Goal: Task Accomplishment & Management: Use online tool/utility

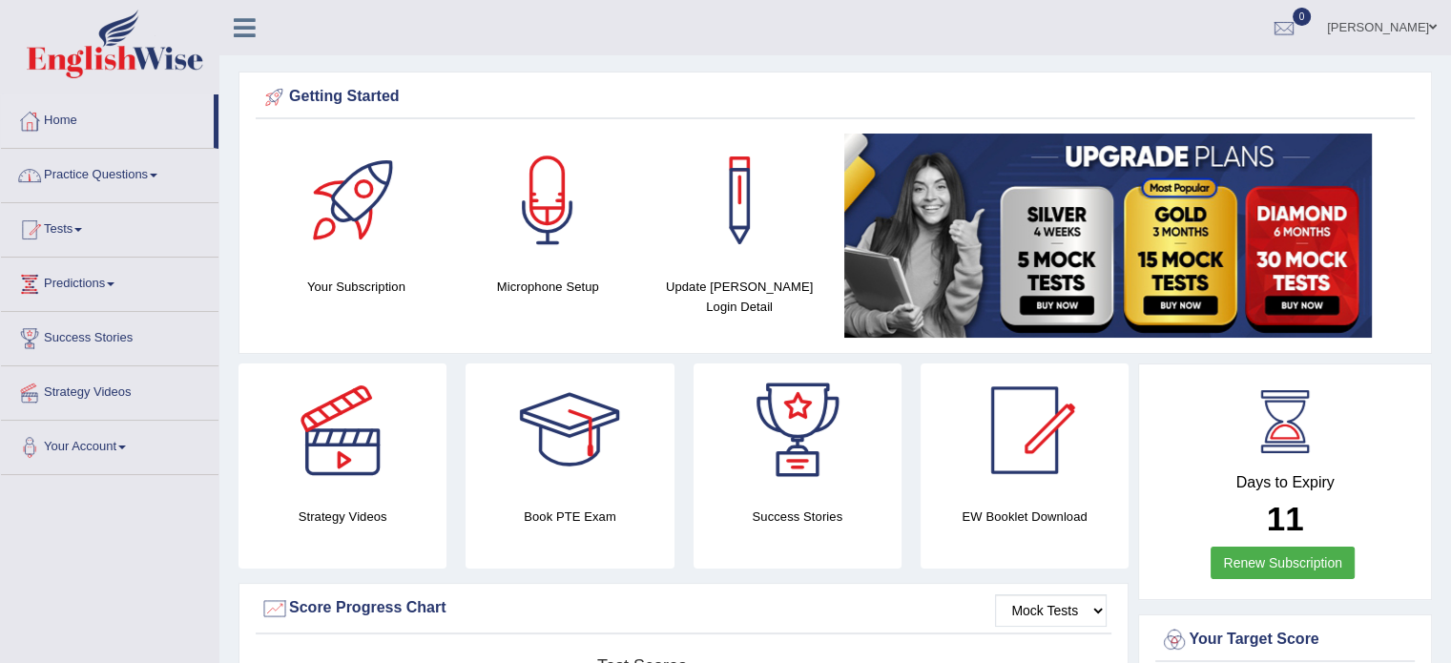
click at [61, 167] on link "Practice Questions" at bounding box center [110, 173] width 218 height 48
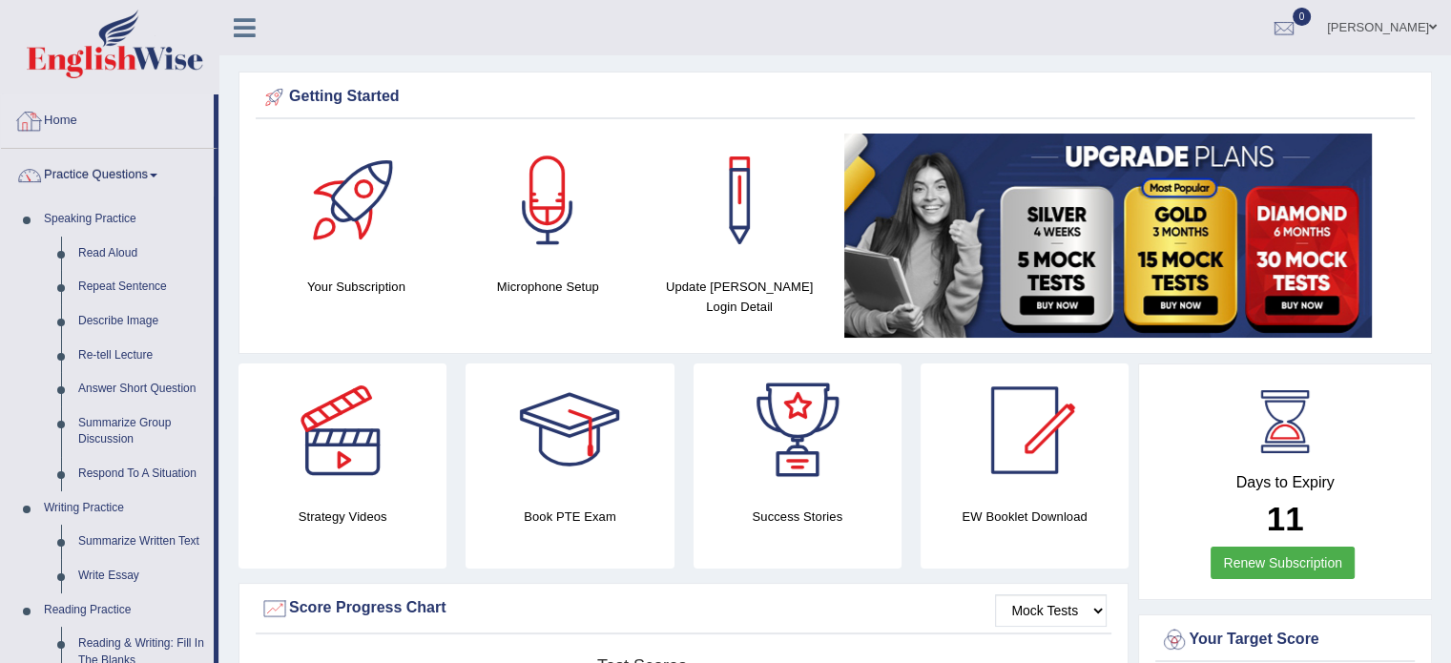
click at [64, 117] on link "Home" at bounding box center [107, 118] width 213 height 48
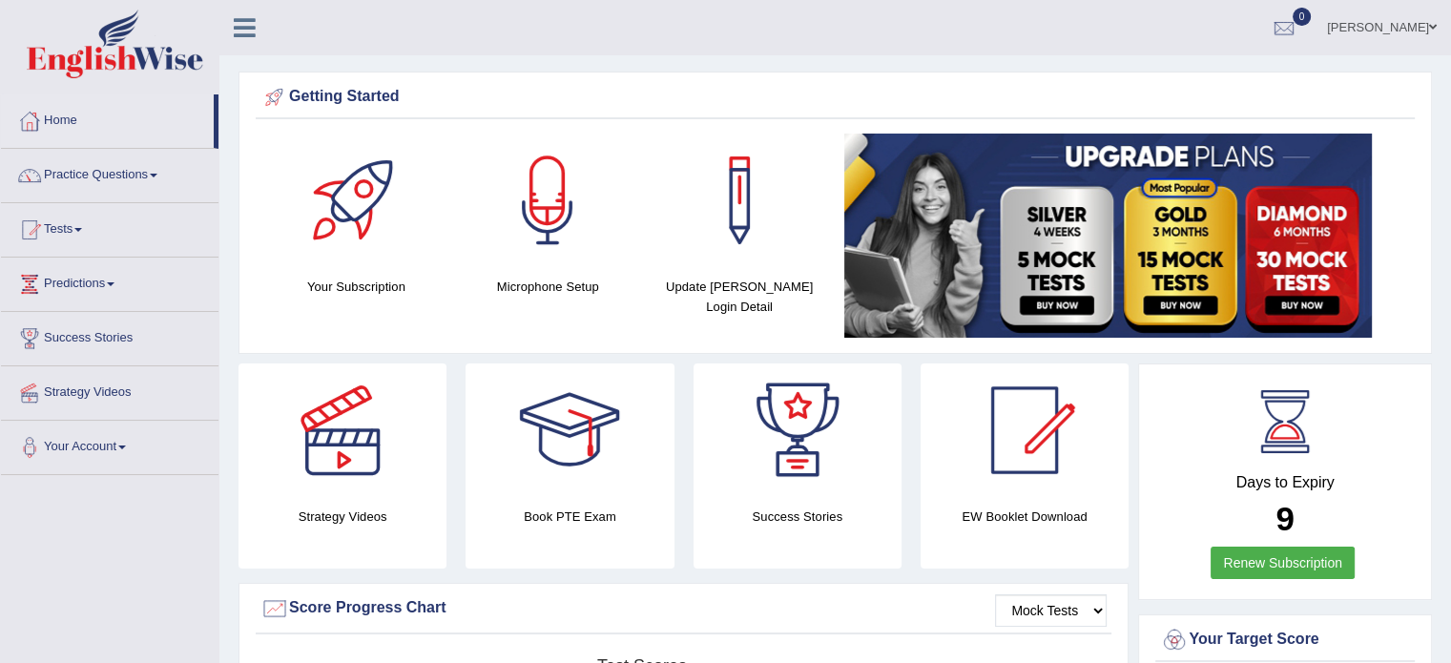
click at [1292, 553] on link "Renew Subscription" at bounding box center [1283, 563] width 144 height 32
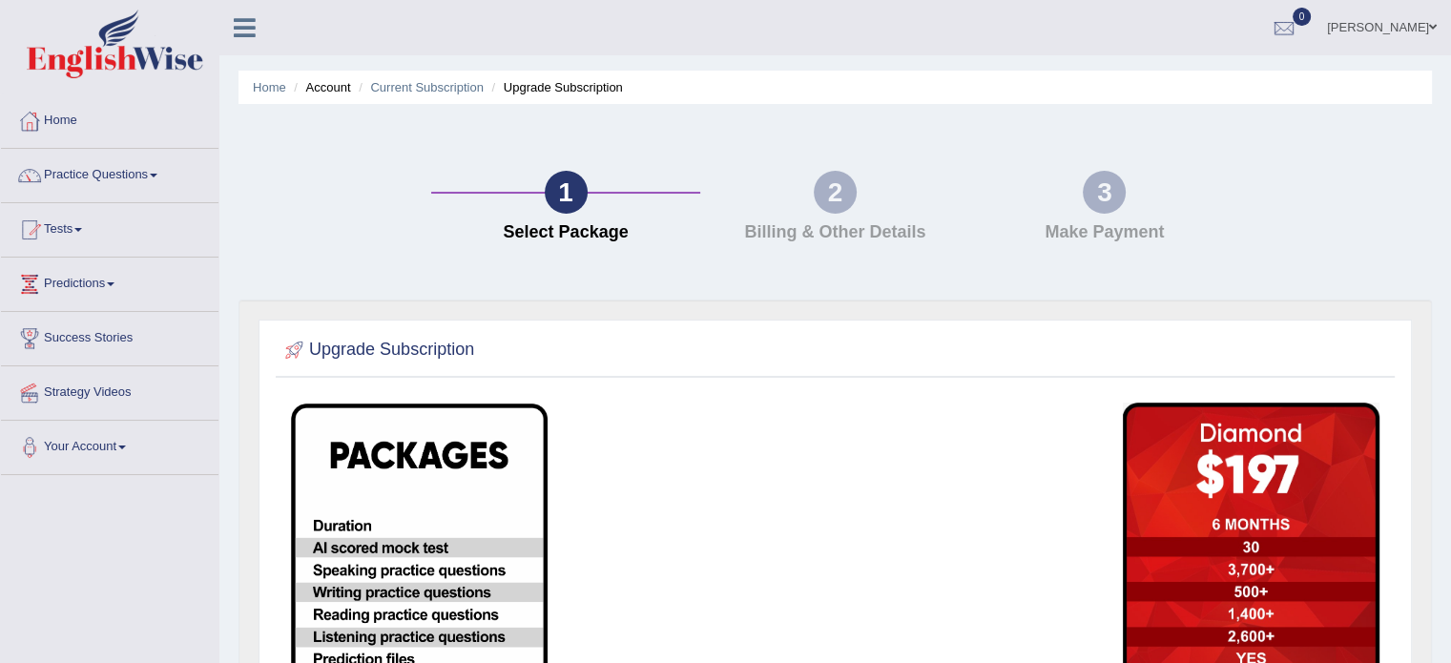
click at [796, 225] on h4 "Billing & Other Details" at bounding box center [835, 232] width 250 height 19
click at [66, 112] on link "Home" at bounding box center [110, 118] width 218 height 48
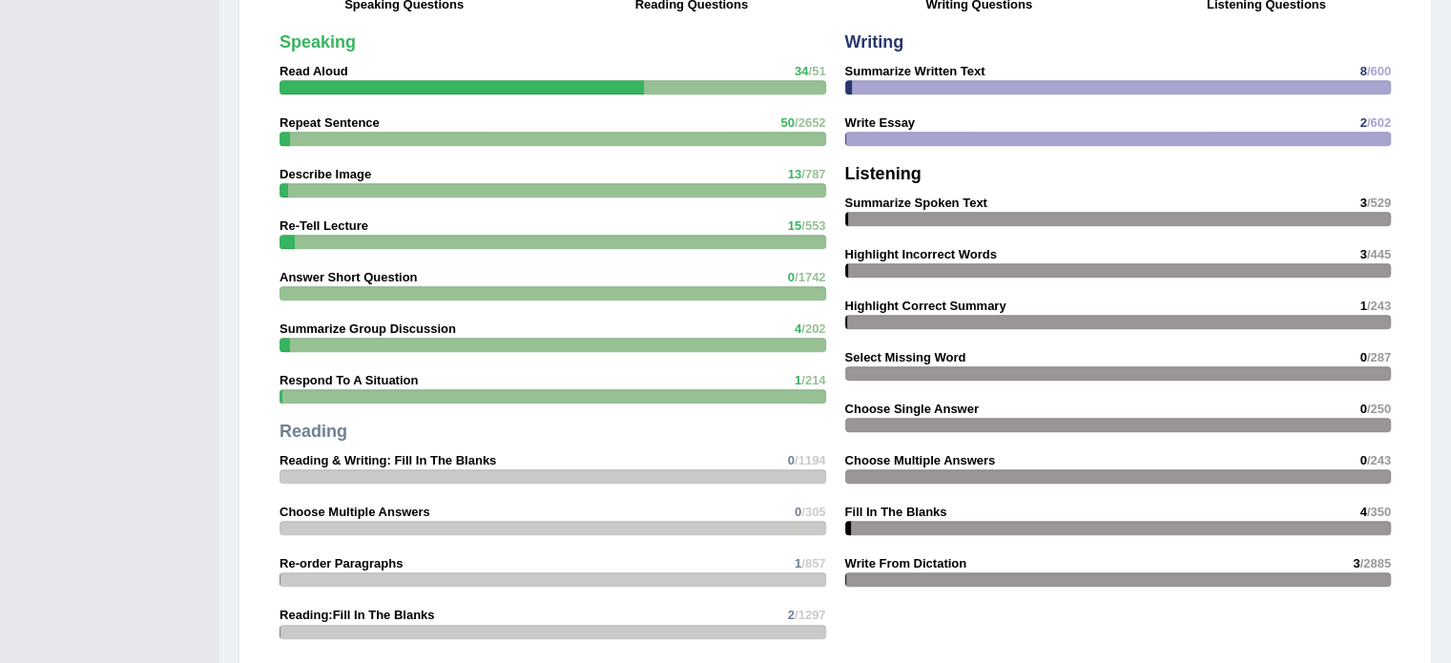
scroll to position [1591, 0]
click at [706, 362] on div "Speaking Read Aloud 34 /51 Repeat Sentence 50 /2652 Describe Image 13 /787 Re-T…" at bounding box center [553, 367] width 566 height 686
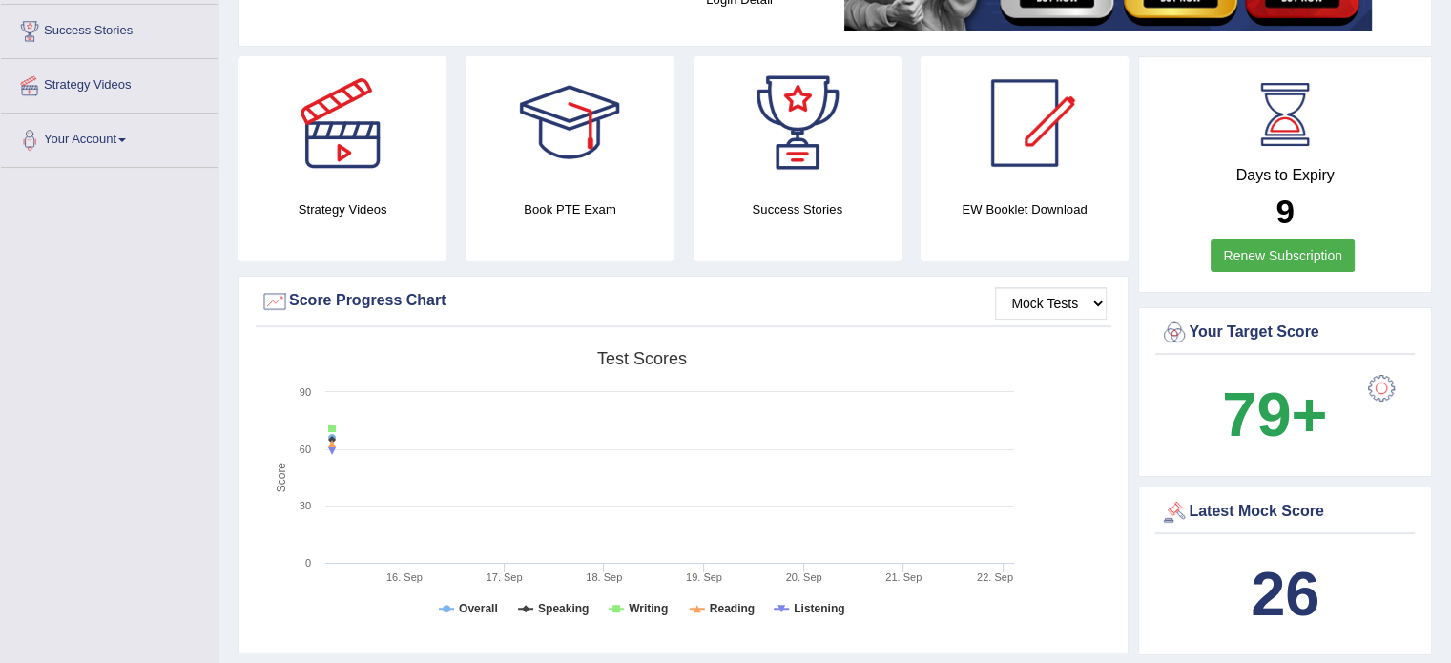
scroll to position [0, 0]
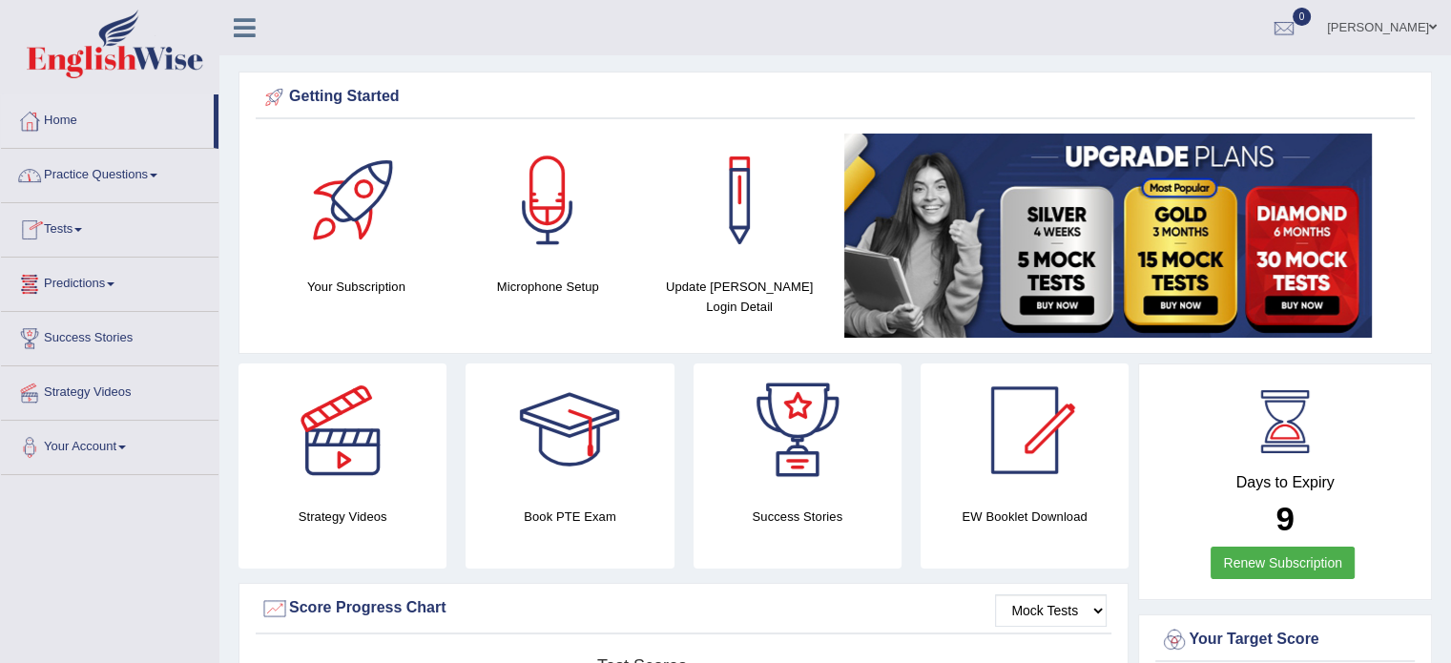
click at [69, 117] on link "Home" at bounding box center [107, 118] width 213 height 48
click at [79, 227] on link "Tests" at bounding box center [110, 227] width 218 height 48
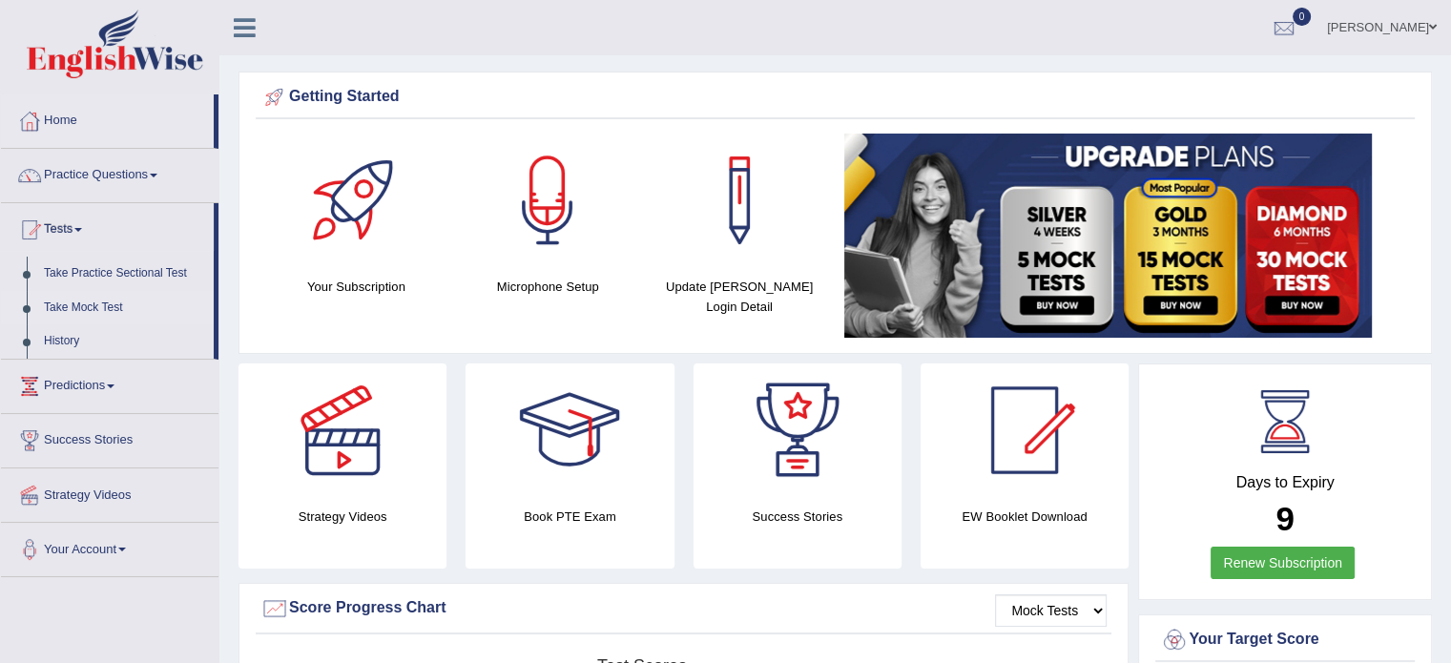
click at [83, 313] on link "Take Mock Test" at bounding box center [124, 308] width 178 height 34
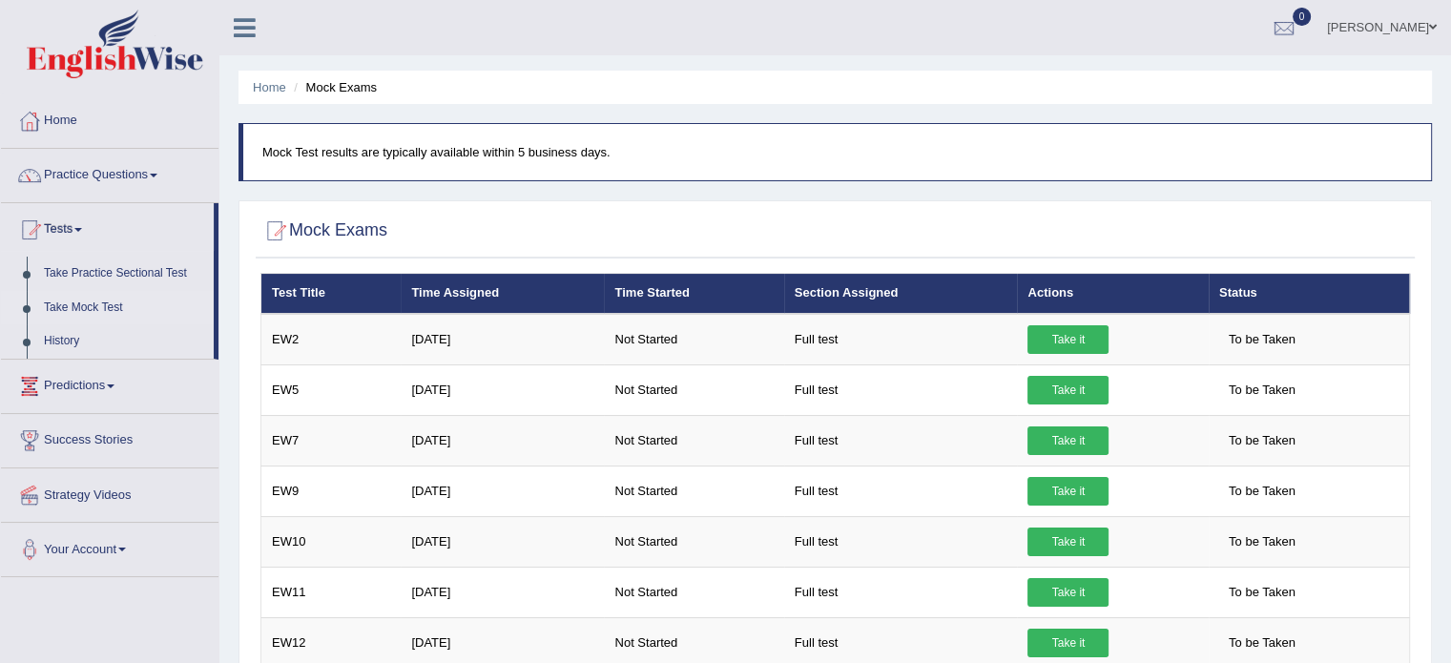
click at [118, 380] on link "Predictions" at bounding box center [110, 384] width 218 height 48
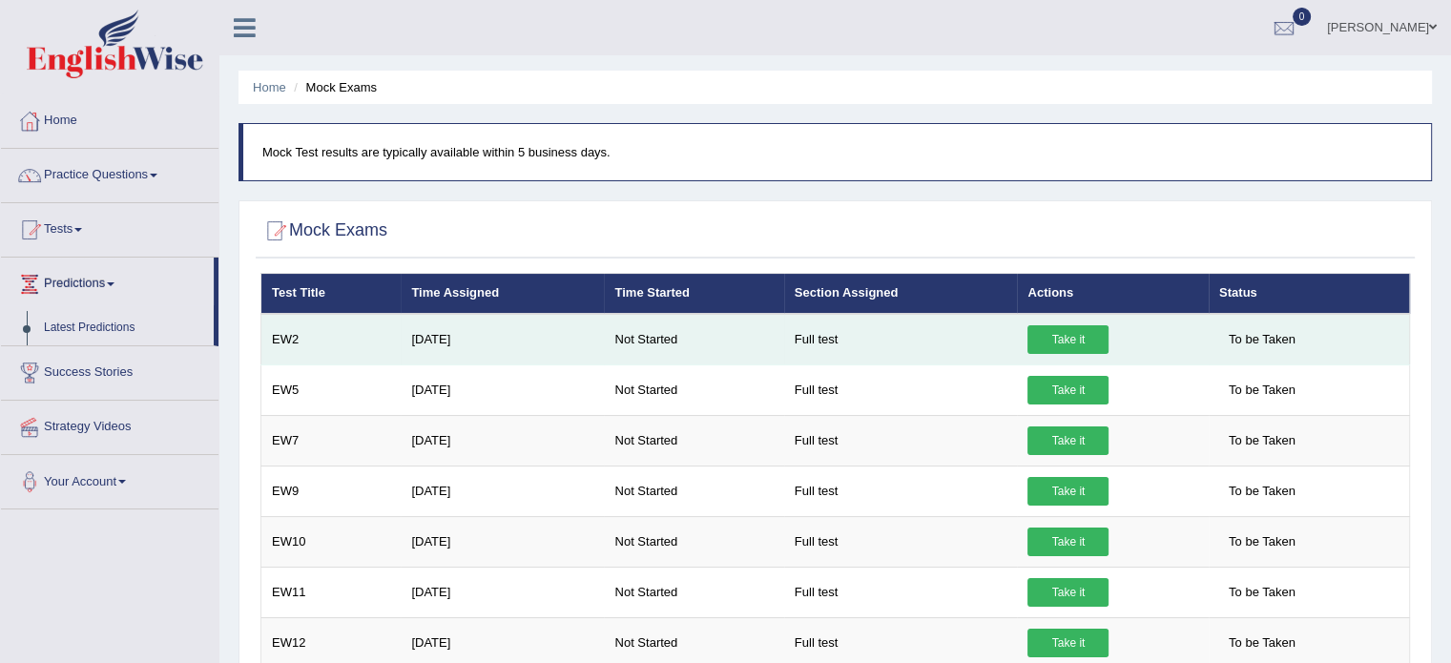
click at [1057, 330] on link "Take it" at bounding box center [1067, 339] width 81 height 29
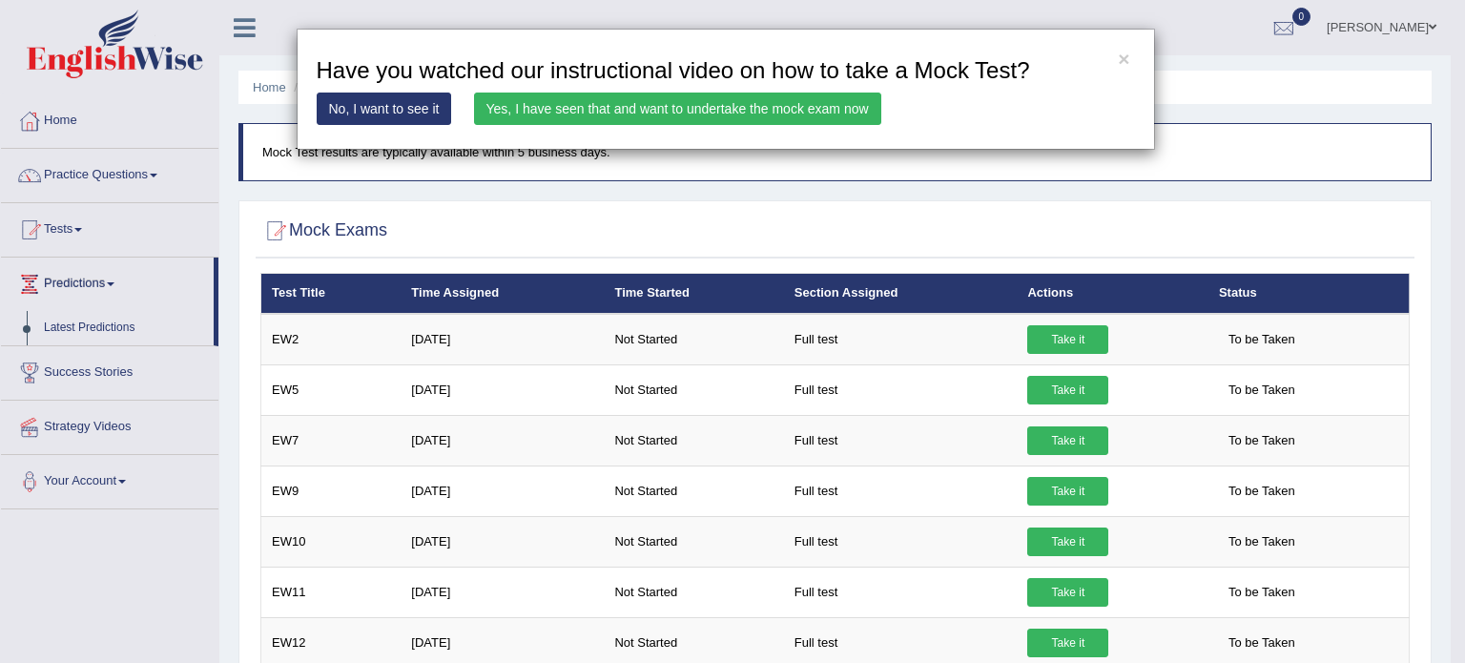
click at [713, 110] on link "Yes, I have seen that and want to undertake the mock exam now" at bounding box center [677, 109] width 407 height 32
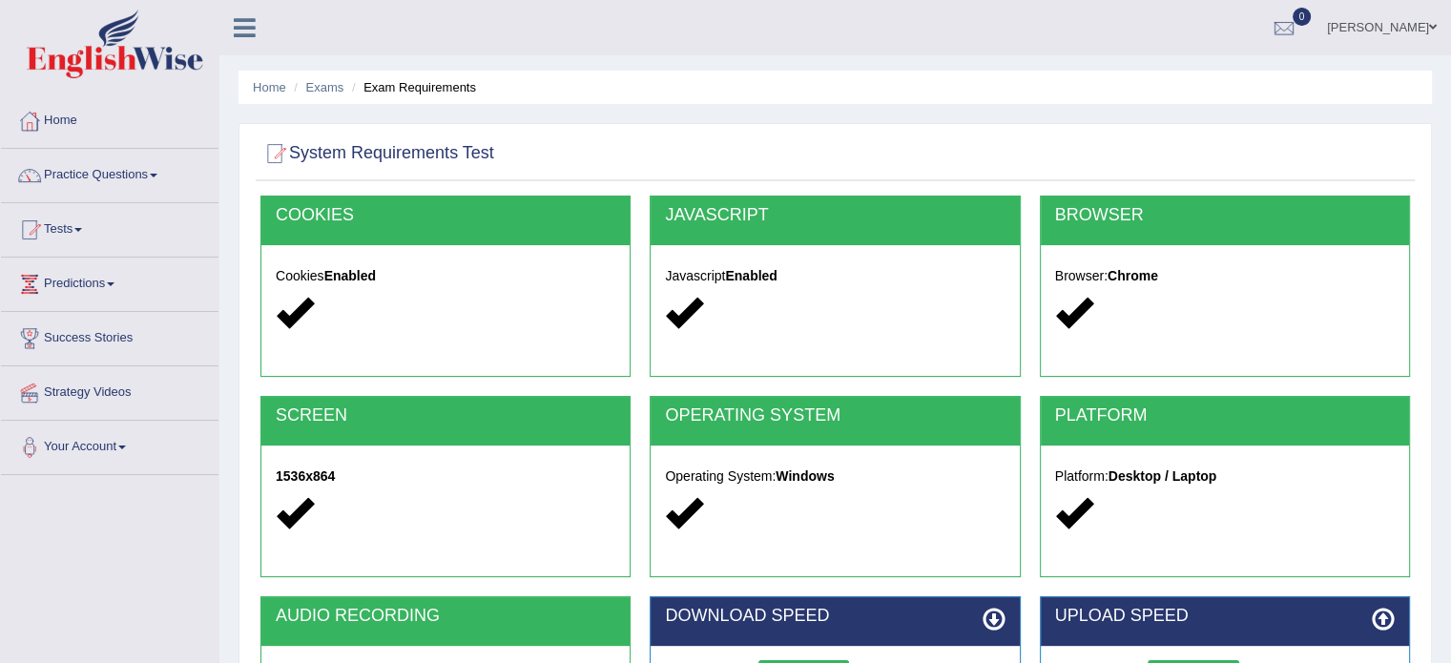
scroll to position [339, 0]
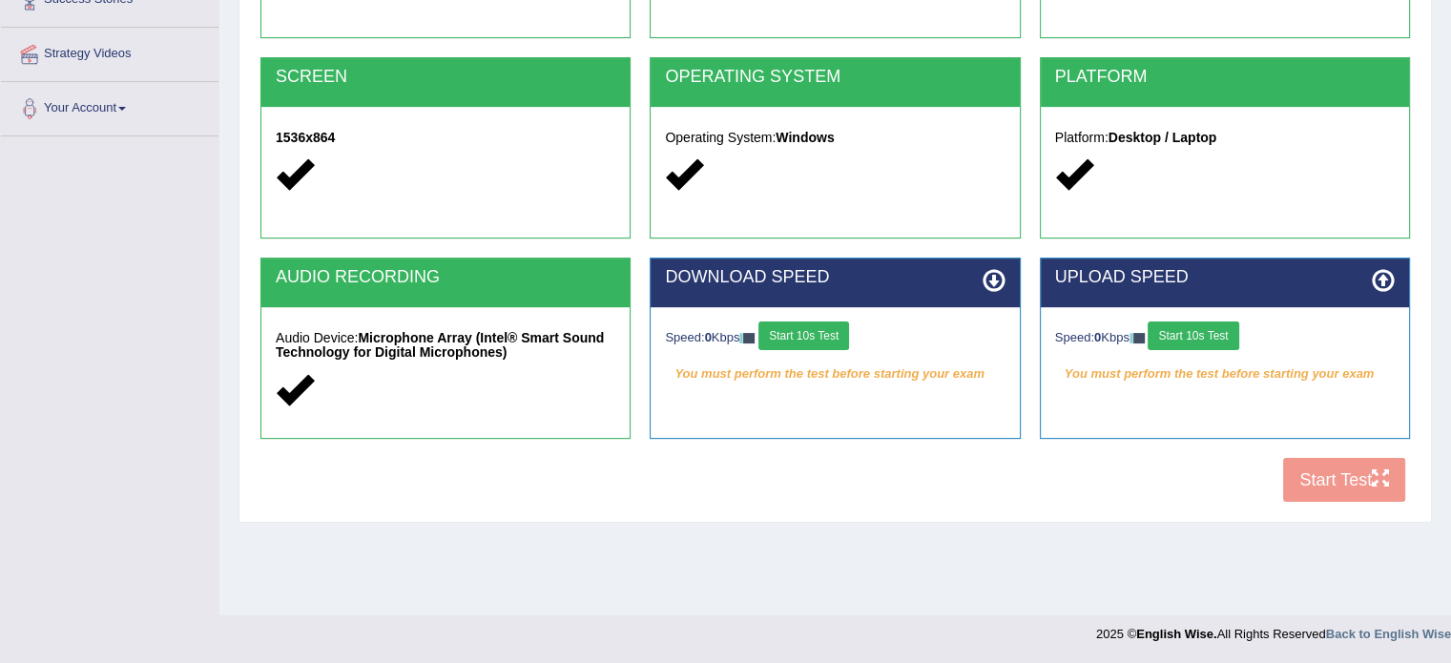
click at [1318, 479] on div "COOKIES Cookies Enabled JAVASCRIPT Javascript Enabled BROWSER Browser: Chrome S…" at bounding box center [835, 184] width 1159 height 655
drag, startPoint x: 926, startPoint y: 560, endPoint x: 1304, endPoint y: 538, distance: 378.4
click at [1304, 538] on div "Home Exams Exam Requirements System Requirements Test [GEOGRAPHIC_DATA] Cookies…" at bounding box center [835, 138] width 1232 height 954
drag, startPoint x: 1269, startPoint y: 474, endPoint x: 1315, endPoint y: 480, distance: 46.2
click at [1315, 480] on div "COOKIES Cookies Enabled JAVASCRIPT Javascript Enabled BROWSER Browser: Chrome S…" at bounding box center [835, 184] width 1159 height 655
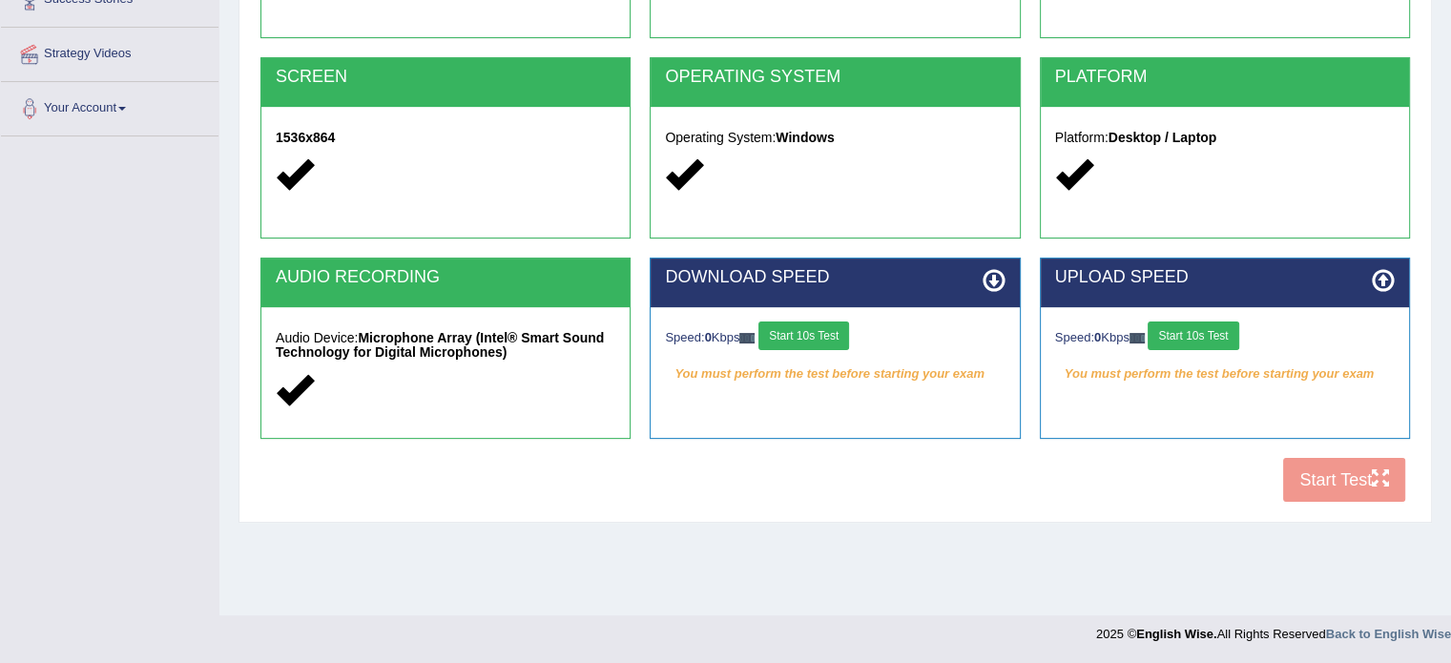
click at [1313, 479] on div "COOKIES Cookies Enabled JAVASCRIPT Javascript Enabled BROWSER Browser: Chrome S…" at bounding box center [835, 184] width 1159 height 655
click at [798, 335] on button "Start 10s Test" at bounding box center [803, 336] width 91 height 29
click at [1191, 331] on button "Start 10s Test" at bounding box center [1193, 336] width 91 height 29
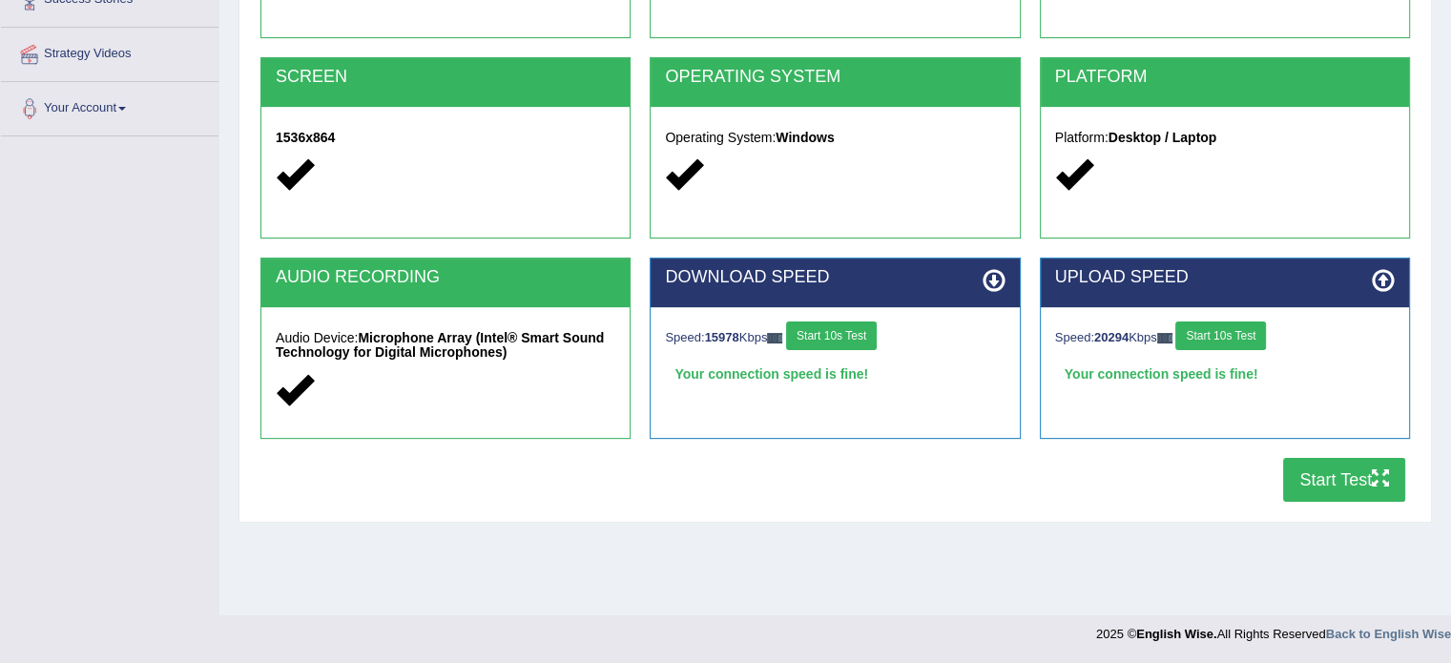
click at [1207, 331] on button "Start 10s Test" at bounding box center [1220, 336] width 91 height 29
click at [1312, 476] on button "Start Test" at bounding box center [1344, 480] width 122 height 44
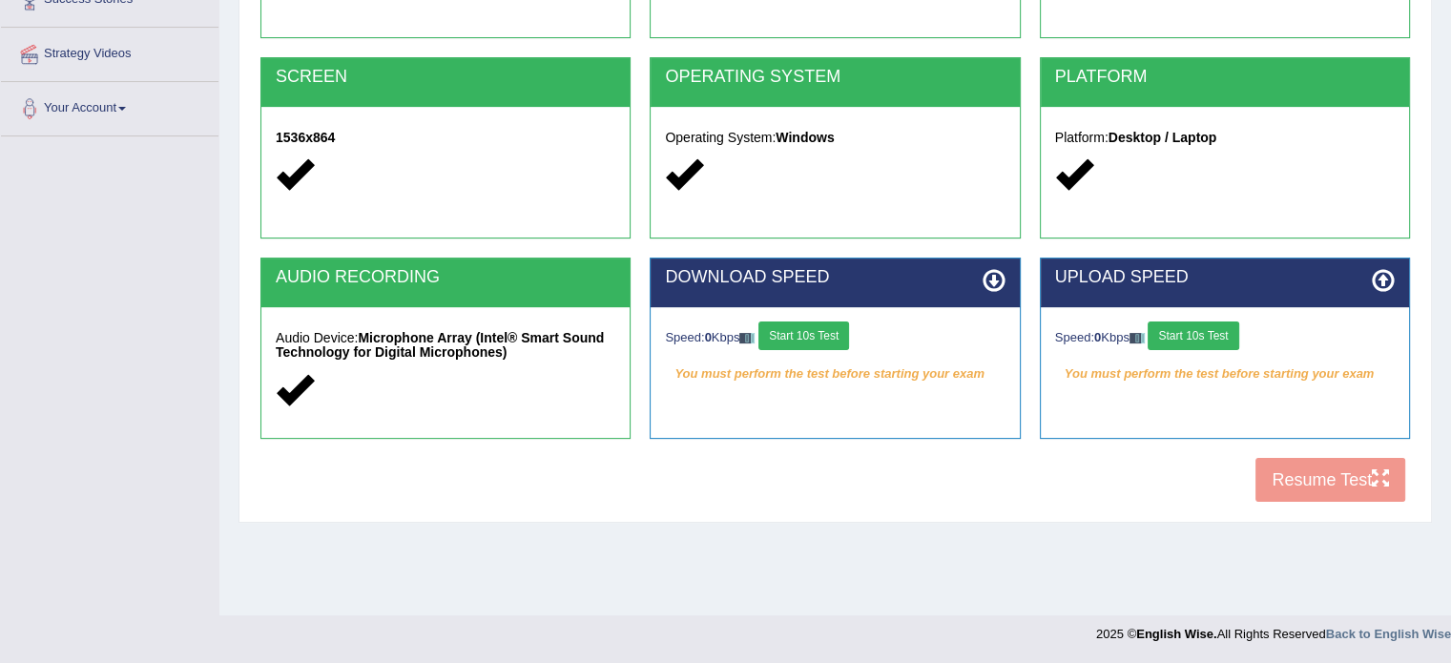
click at [1345, 482] on div "COOKIES Cookies Enabled JAVASCRIPT Javascript Enabled BROWSER Browser: Chrome S…" at bounding box center [835, 184] width 1159 height 655
click at [815, 338] on button "Start 10s Test" at bounding box center [803, 336] width 91 height 29
click at [1181, 334] on button "Start 10s Test" at bounding box center [1193, 336] width 91 height 29
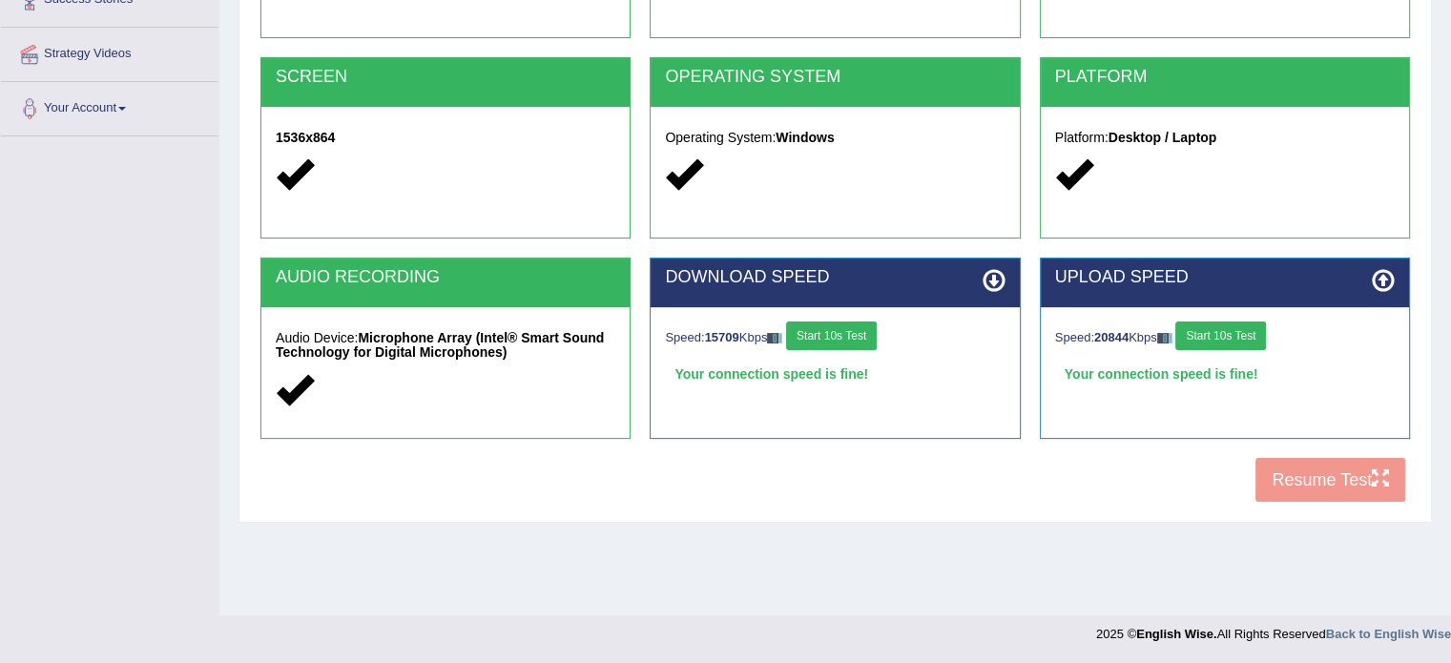
click at [1217, 327] on button "Start 10s Test" at bounding box center [1220, 336] width 91 height 29
click at [1361, 461] on button "Resume Test" at bounding box center [1331, 480] width 150 height 44
